Goal: Task Accomplishment & Management: Use online tool/utility

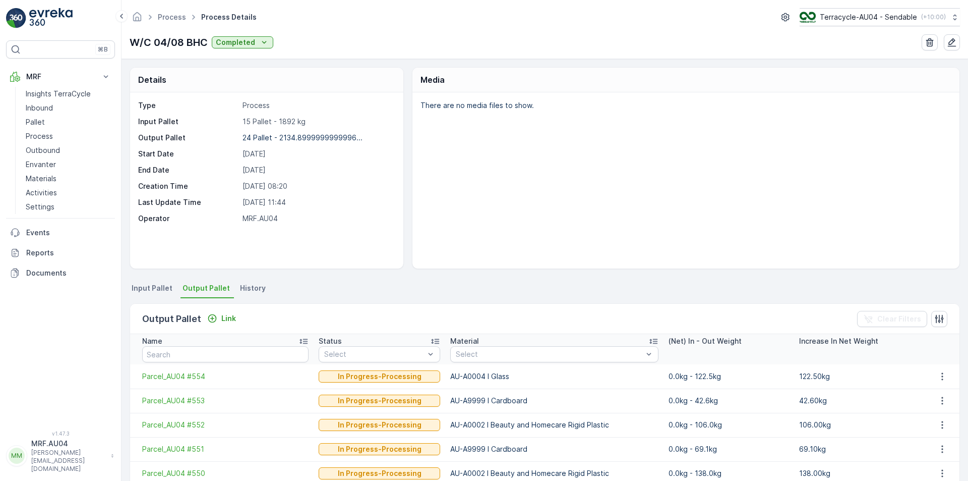
scroll to position [202, 0]
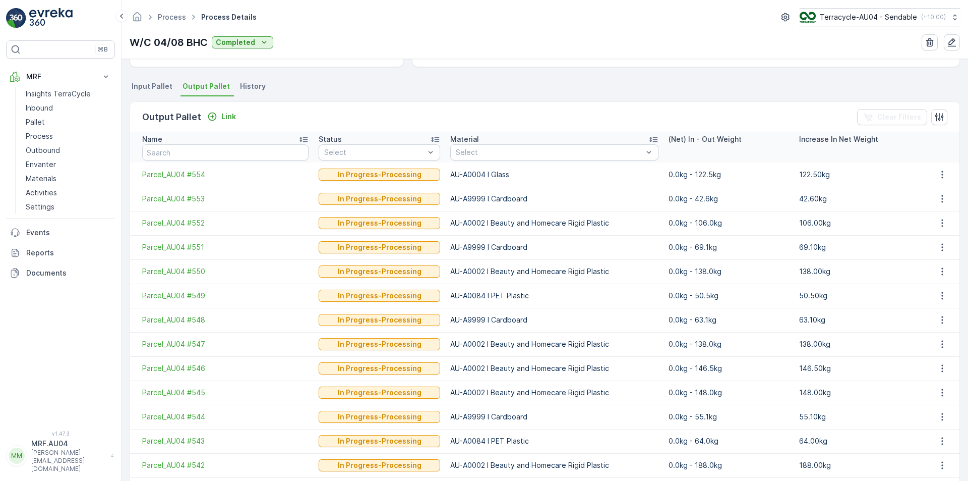
click at [303, 99] on div "Output Pallet Link Clear Filters Name Status Select Material Select (Net) In - …" at bounding box center [545, 437] width 831 height 682
click at [42, 125] on p "Pallet" at bounding box center [35, 122] width 19 height 10
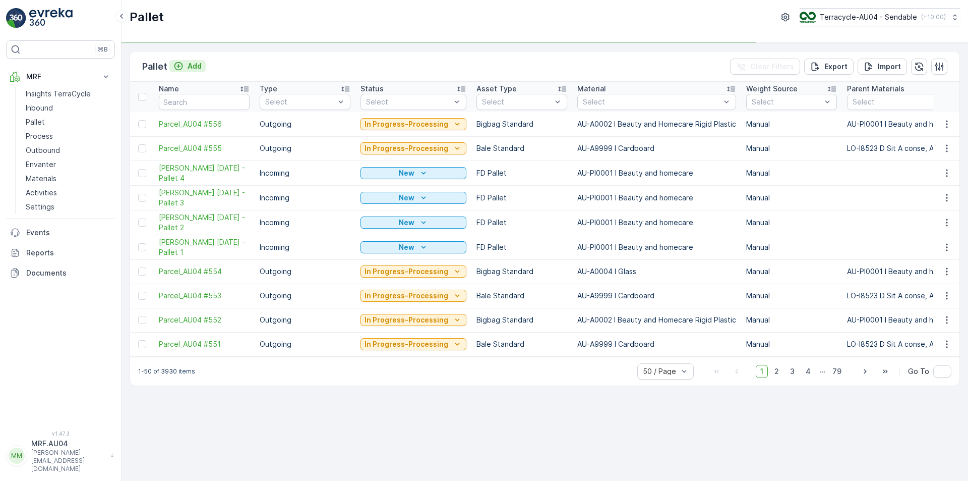
click at [178, 67] on icon "Add" at bounding box center [179, 66] width 9 height 9
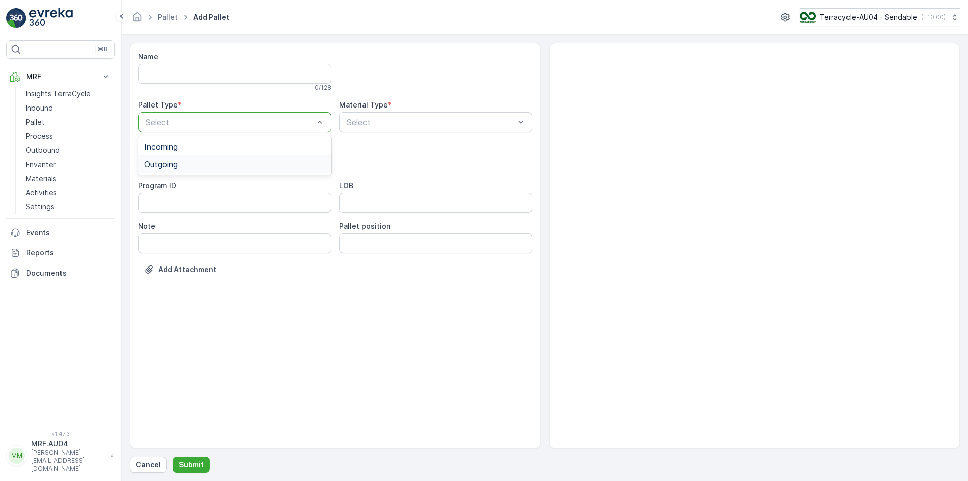
click at [228, 162] on div "Outgoing" at bounding box center [234, 163] width 181 height 9
click at [443, 122] on div at bounding box center [431, 122] width 170 height 9
click at [427, 120] on div at bounding box center [431, 122] width 170 height 9
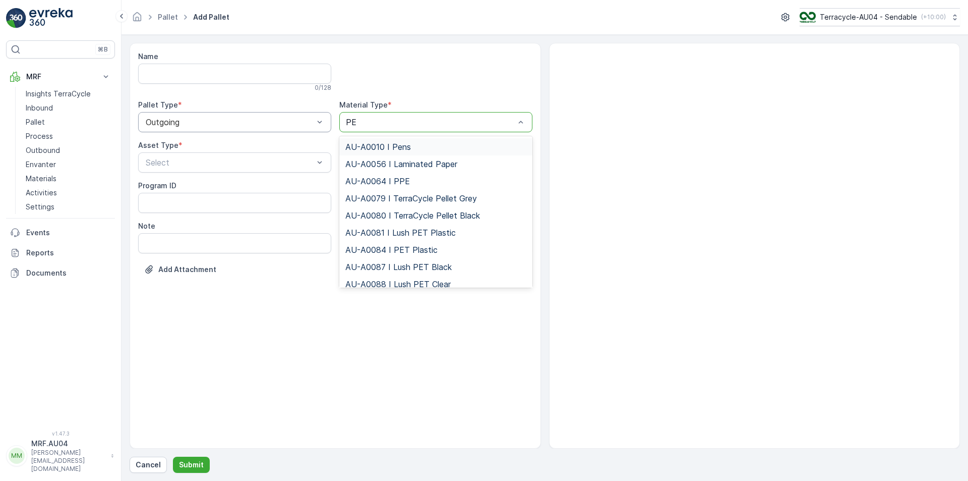
type input "PET"
click at [415, 165] on span "AU-A0084 I PET Plastic" at bounding box center [392, 163] width 92 height 9
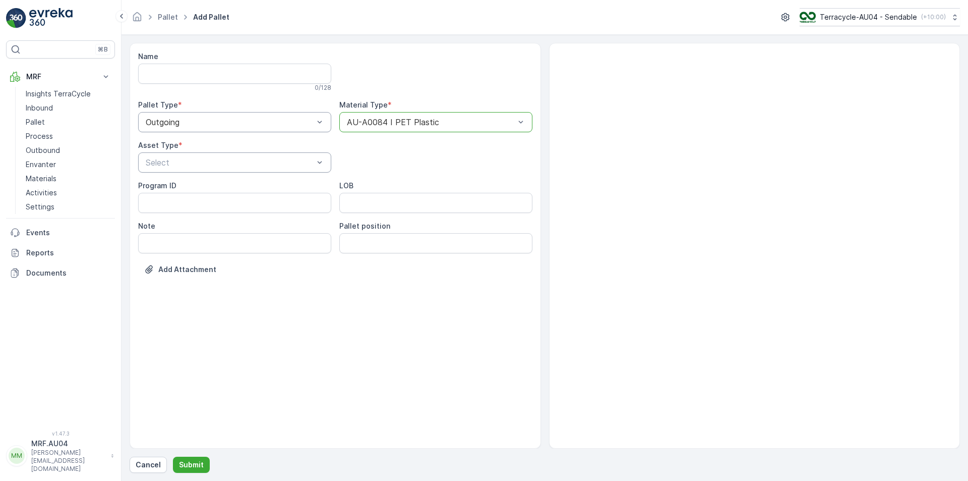
drag, startPoint x: 175, startPoint y: 163, endPoint x: 175, endPoint y: 169, distance: 6.1
click at [176, 163] on div at bounding box center [230, 162] width 170 height 9
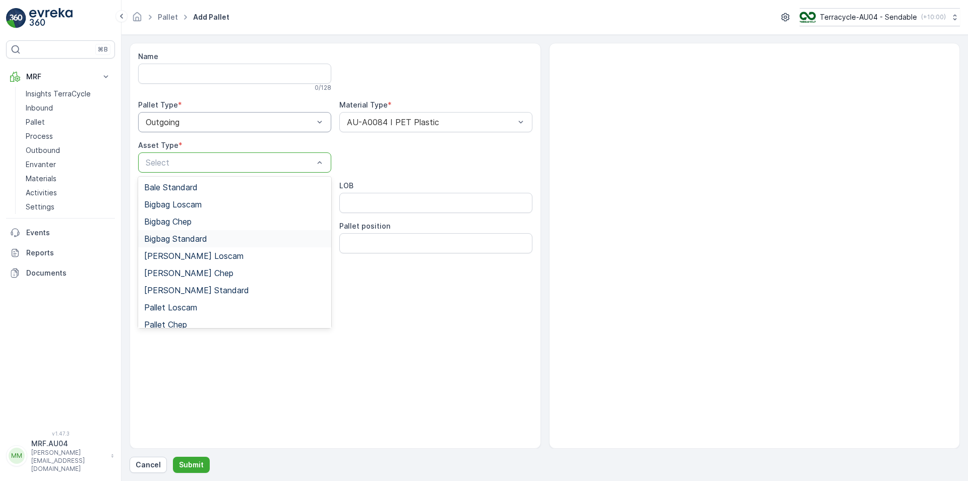
click at [200, 239] on span "Bigbag Standard" at bounding box center [175, 238] width 63 height 9
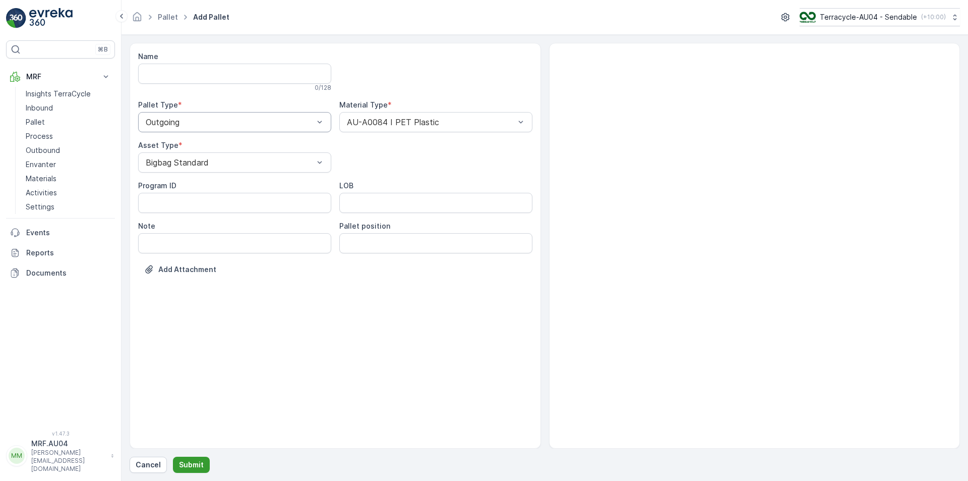
click at [198, 459] on button "Submit" at bounding box center [191, 464] width 37 height 16
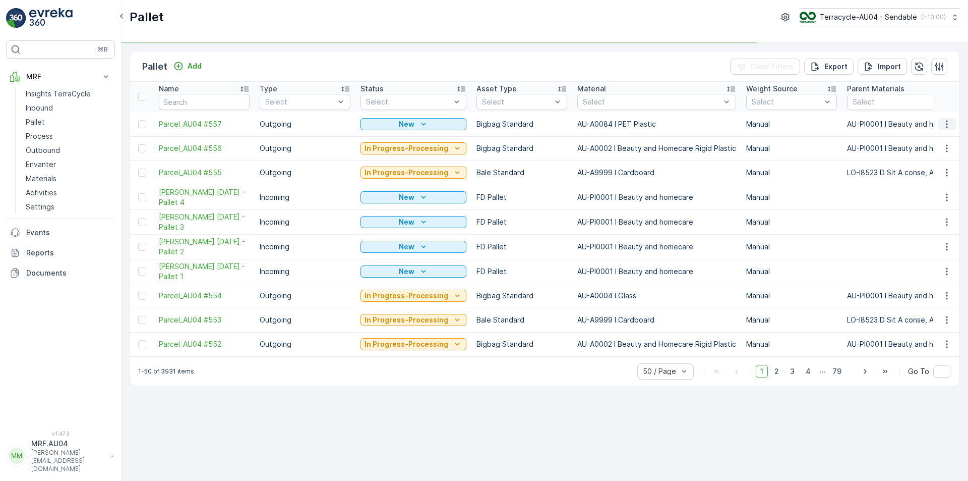
click at [944, 123] on icon "button" at bounding box center [947, 124] width 10 height 10
click at [924, 192] on span "Print QR" at bounding box center [920, 196] width 28 height 10
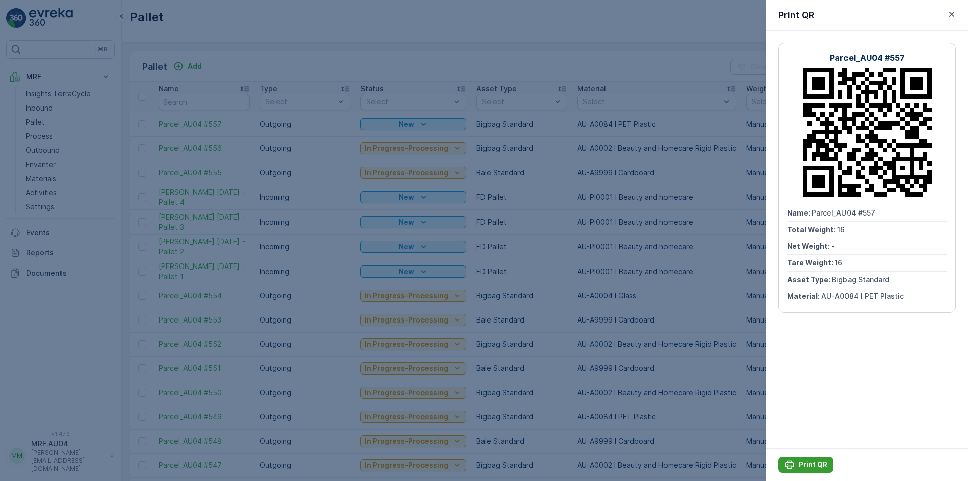
click at [817, 464] on p "Print QR" at bounding box center [813, 465] width 29 height 10
click at [951, 15] on icon "button" at bounding box center [952, 14] width 5 height 5
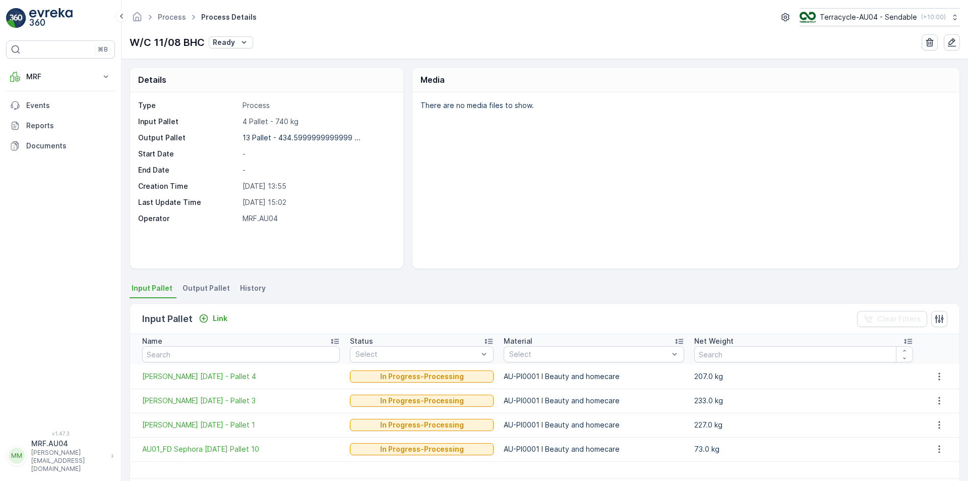
click at [199, 284] on span "Output Pallet" at bounding box center [206, 288] width 47 height 10
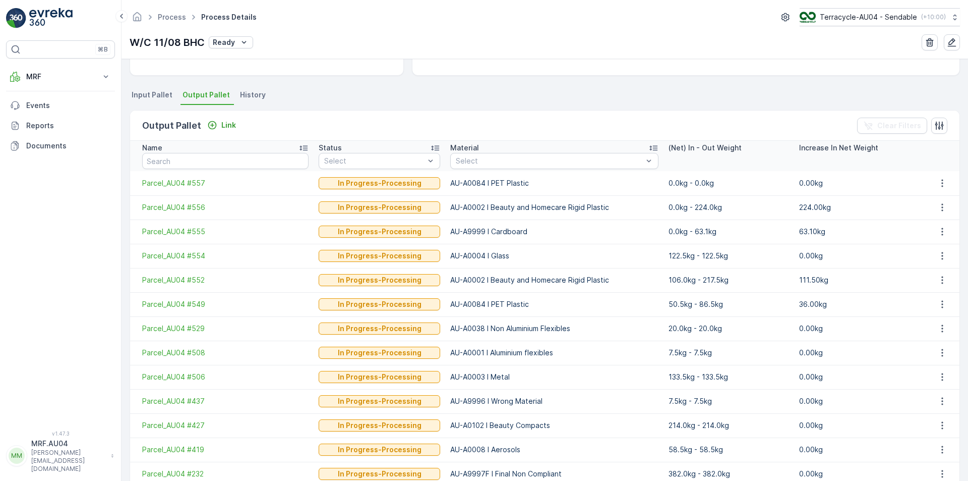
scroll to position [202, 0]
